Goal: Find specific page/section: Find specific page/section

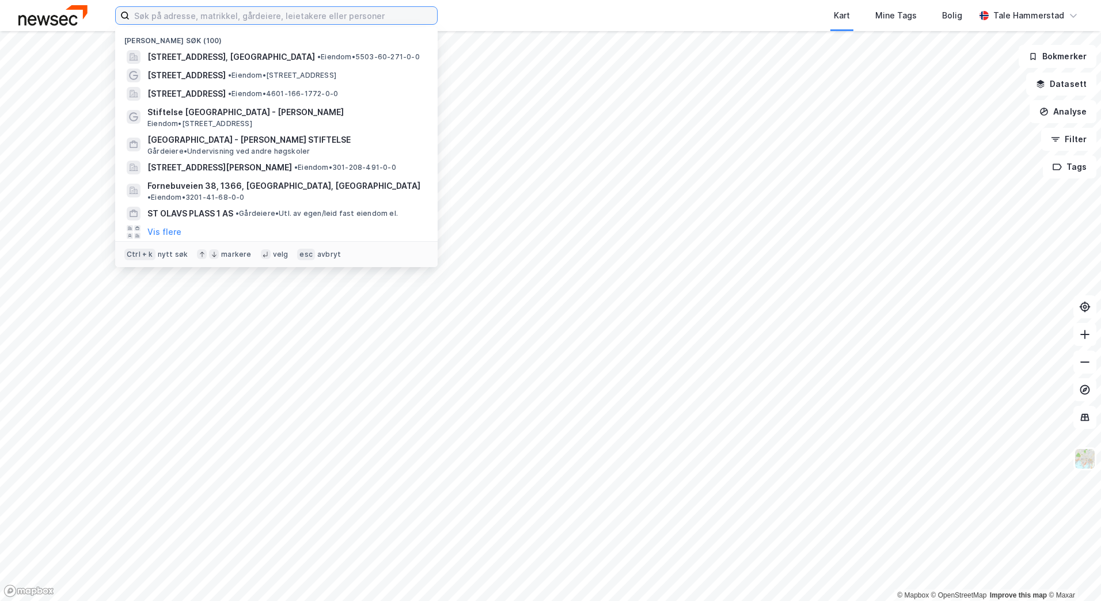
click at [363, 12] on input at bounding box center [283, 15] width 307 height 17
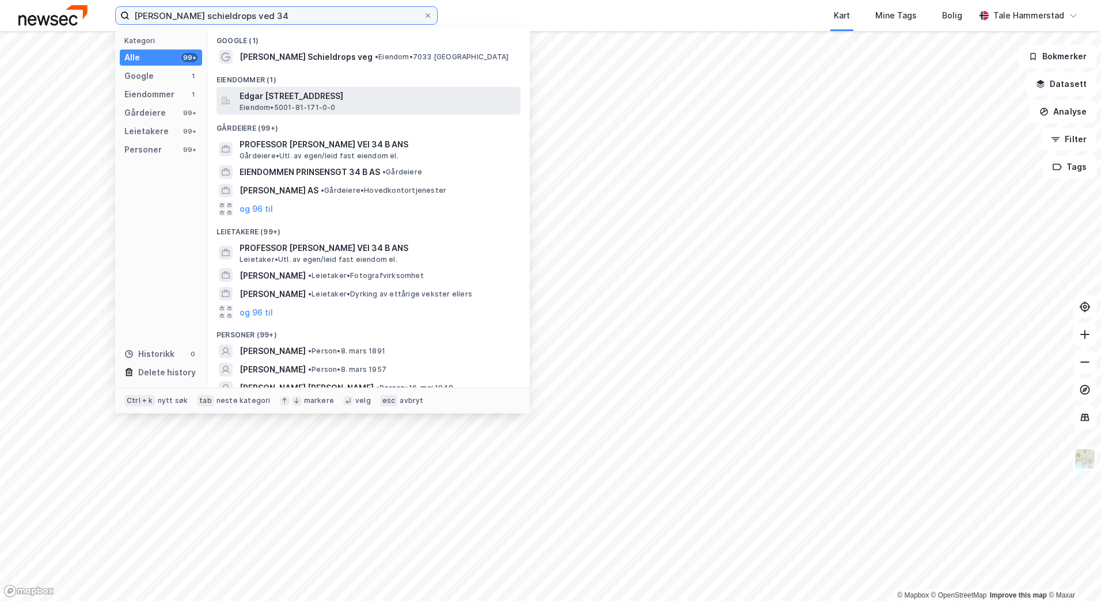
type input "[PERSON_NAME] schieldrops ved 34"
click at [387, 106] on div "[PERSON_NAME] [STREET_ADDRESS] Eiendom • 5001-81-171-0-0" at bounding box center [378, 100] width 279 height 23
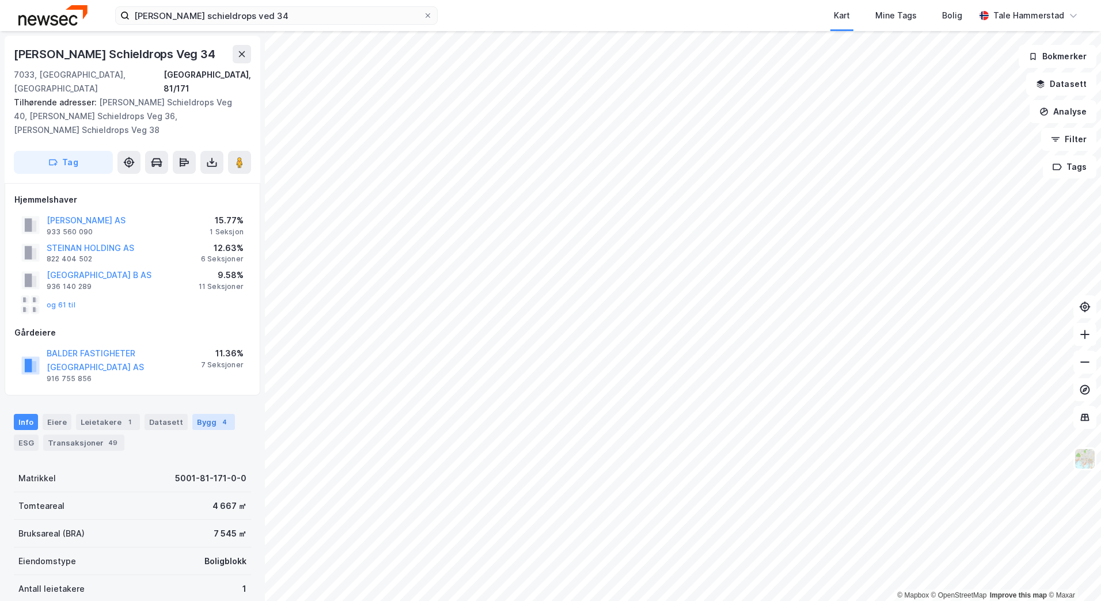
click at [196, 414] on div "Bygg 4" at bounding box center [213, 422] width 43 height 16
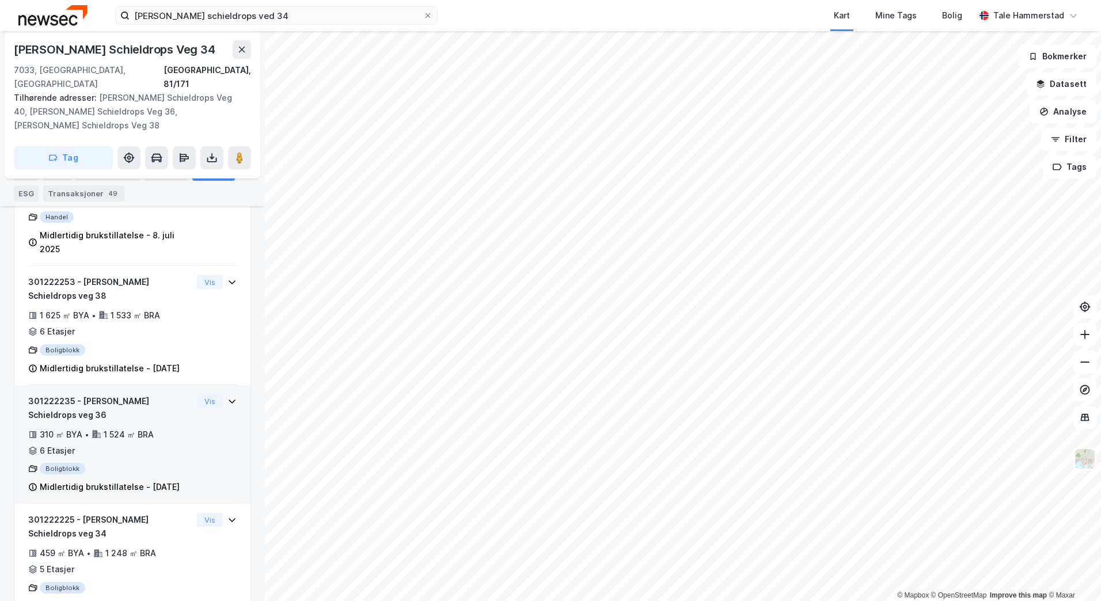
scroll to position [443, 0]
